Goal: Go to known website: Access a specific website the user already knows

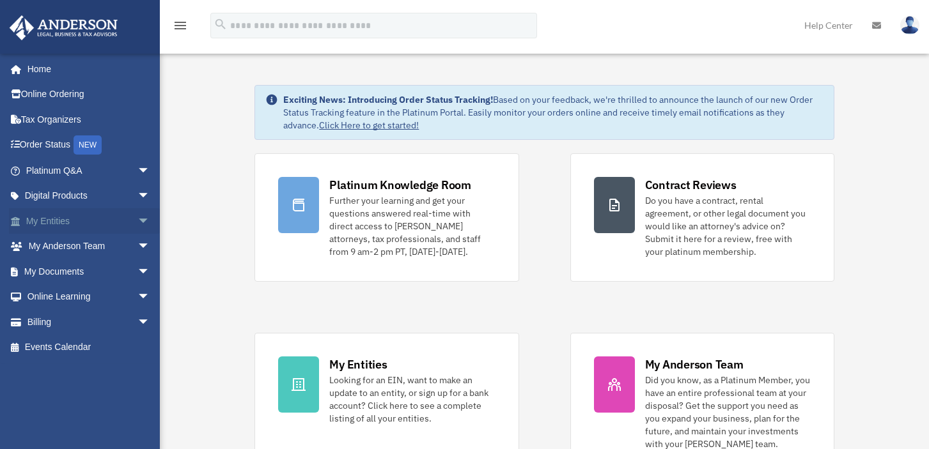
click at [137, 220] on span "arrow_drop_down" at bounding box center [150, 221] width 26 height 26
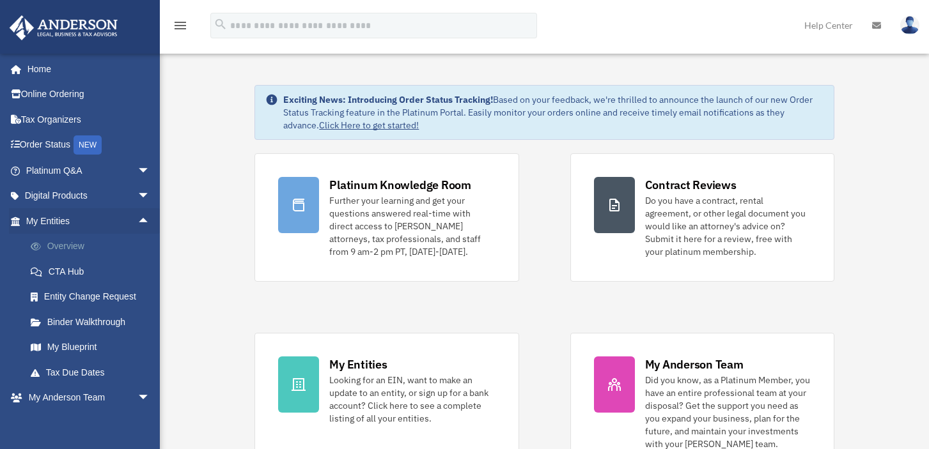
click at [84, 244] on link "Overview" at bounding box center [94, 247] width 152 height 26
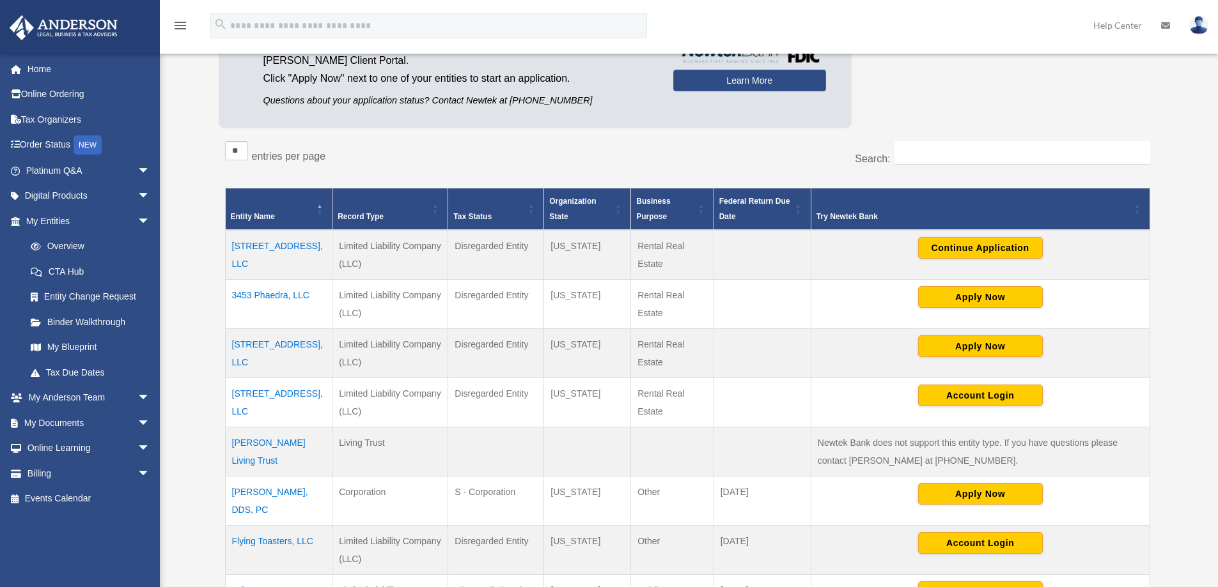
scroll to position [256, 0]
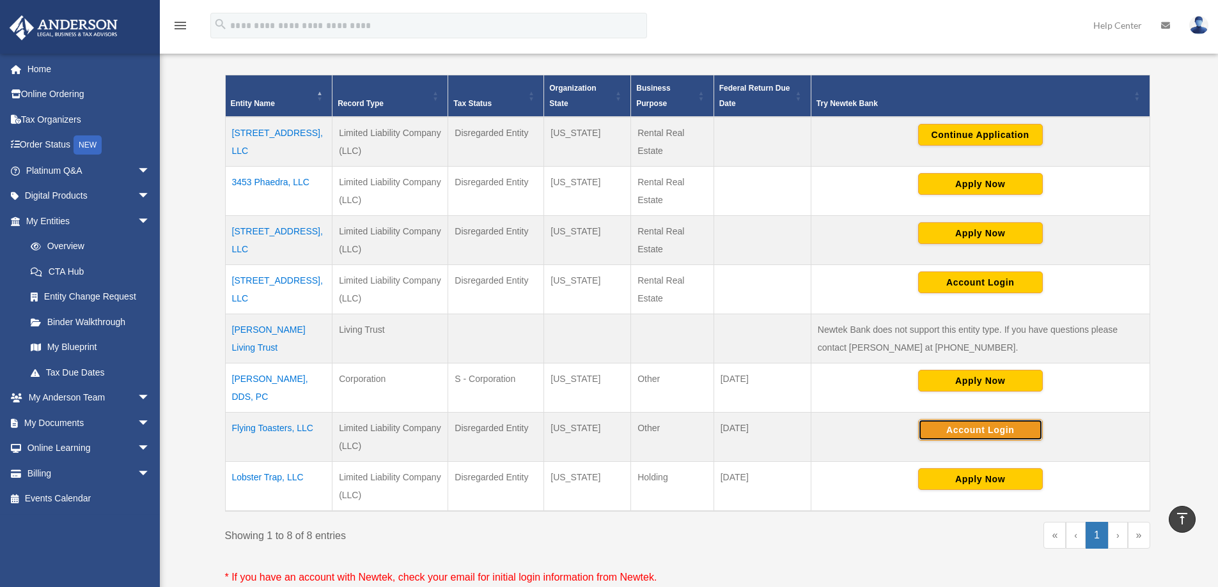
click at [983, 432] on button "Account Login" at bounding box center [980, 430] width 125 height 22
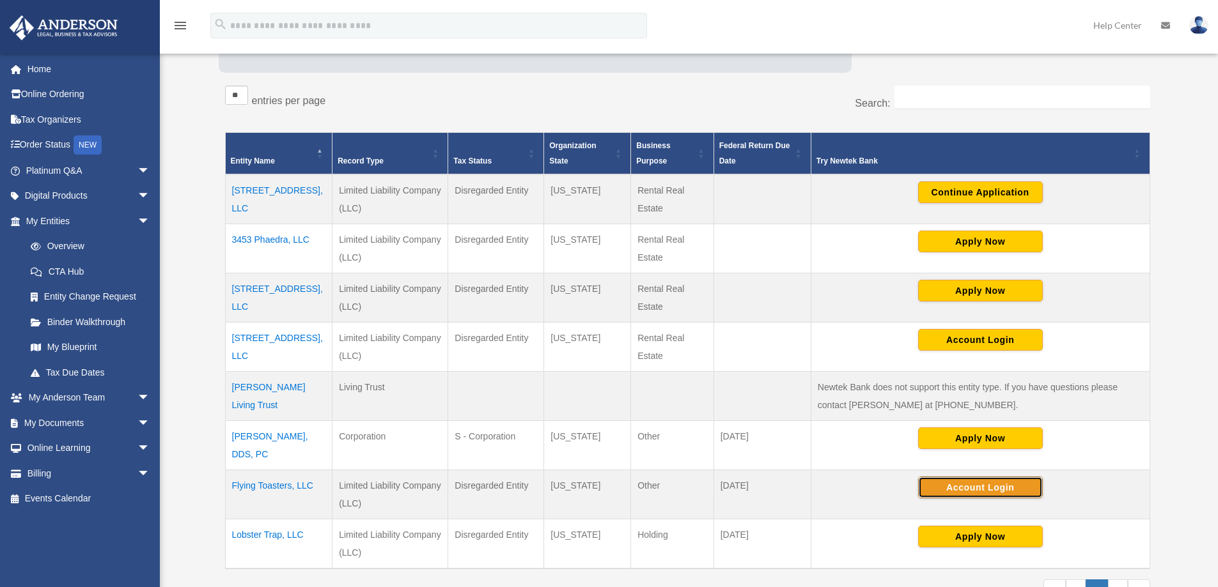
scroll to position [320, 0]
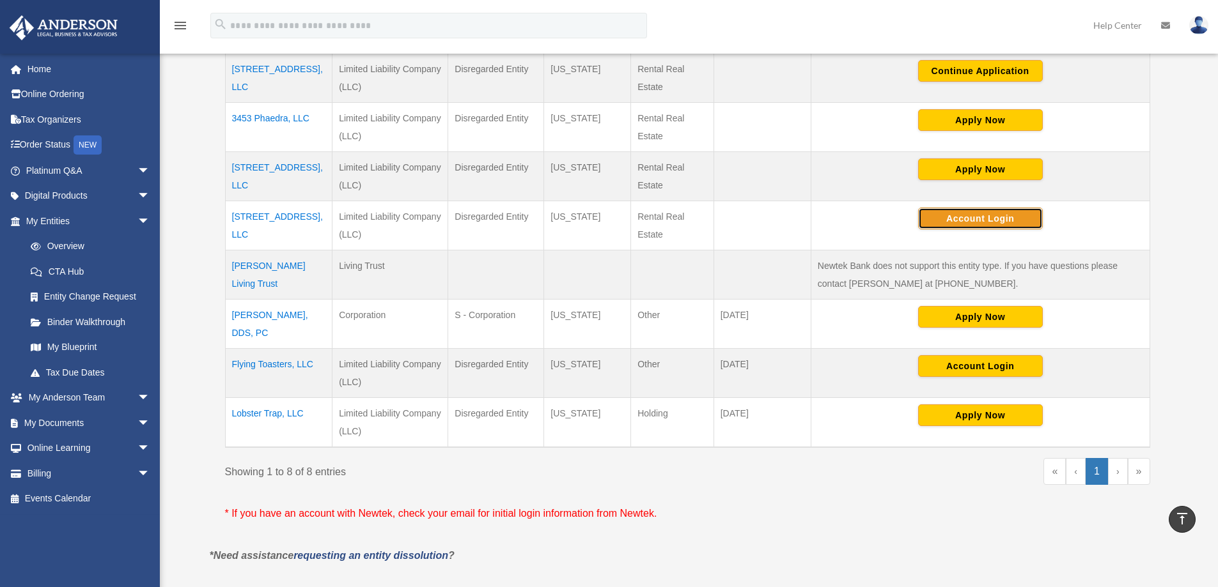
click at [984, 215] on button "Account Login" at bounding box center [980, 219] width 125 height 22
